Goal: Connect with others: Connect with others

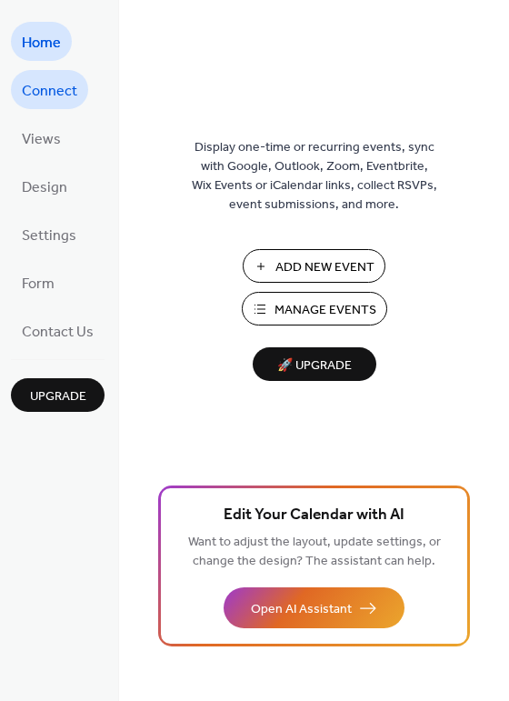
click at [45, 95] on span "Connect" at bounding box center [49, 91] width 55 height 28
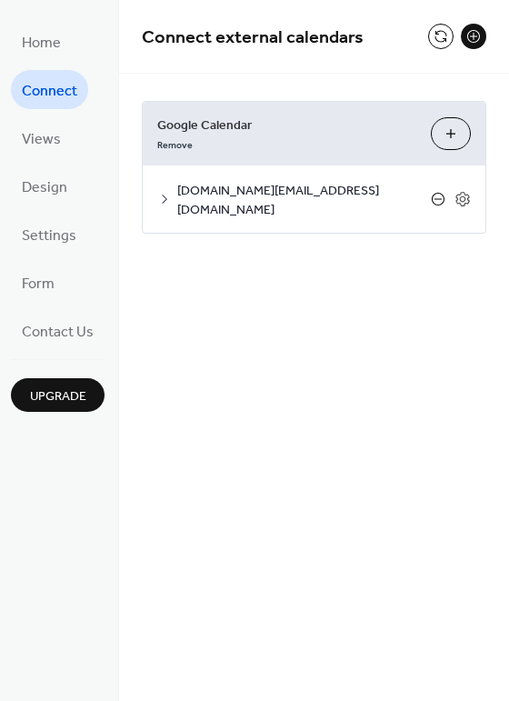
click at [439, 192] on icon at bounding box center [438, 199] width 15 height 15
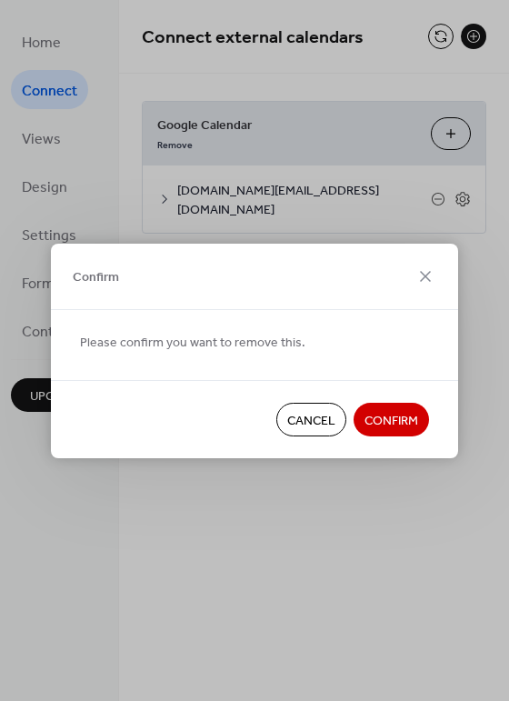
click at [389, 424] on span "Confirm" at bounding box center [392, 420] width 54 height 19
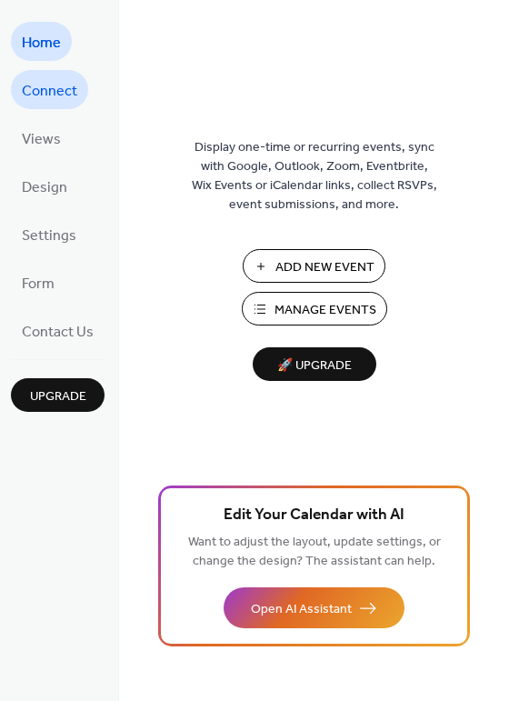
click at [59, 93] on span "Connect" at bounding box center [49, 91] width 55 height 28
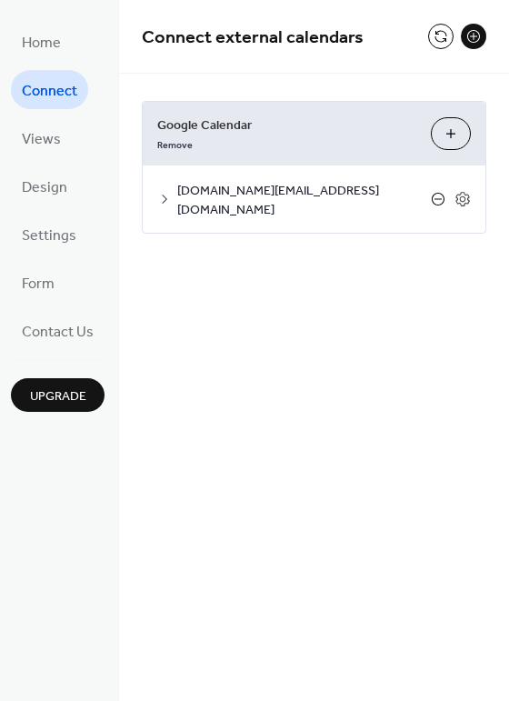
click at [440, 192] on icon at bounding box center [438, 199] width 15 height 15
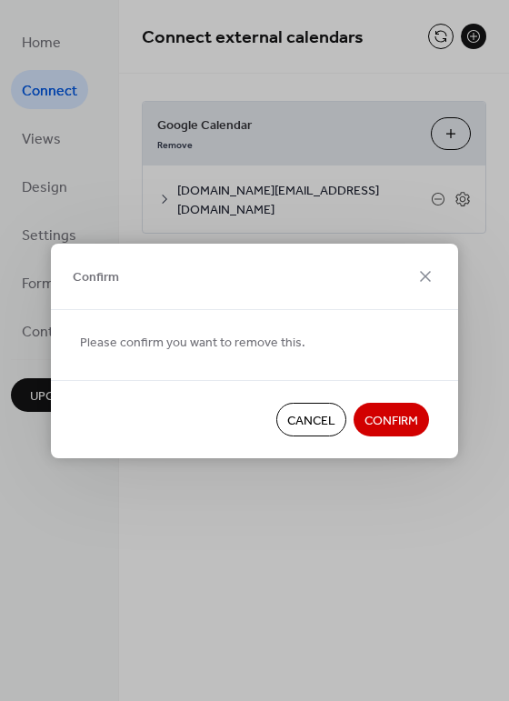
click at [395, 418] on span "Confirm" at bounding box center [392, 420] width 54 height 19
